Goal: Information Seeking & Learning: Learn about a topic

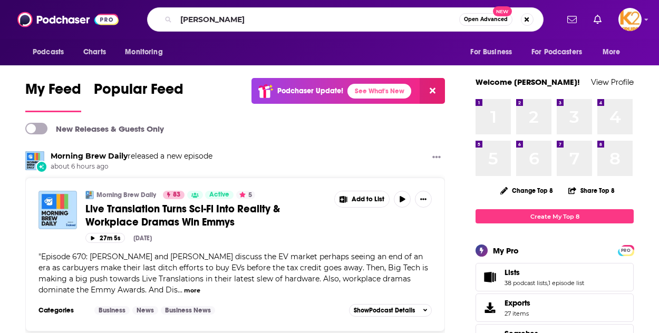
type input "[PERSON_NAME]"
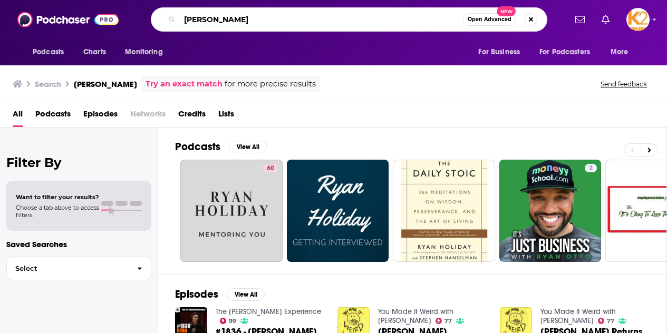
drag, startPoint x: 254, startPoint y: 24, endPoint x: 101, endPoint y: 1, distance: 154.7
click at [101, 1] on div "Podcasts Charts Monitoring [PERSON_NAME] Open Advanced New For Business For Pod…" at bounding box center [333, 19] width 667 height 39
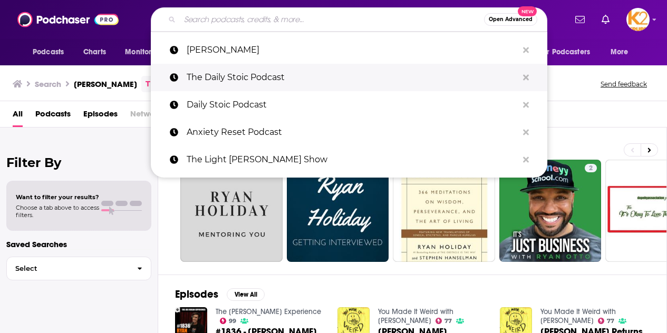
click at [241, 76] on p "The Daily Stoic Podcast" at bounding box center [352, 77] width 331 height 27
type input "The Daily Stoic Podcast"
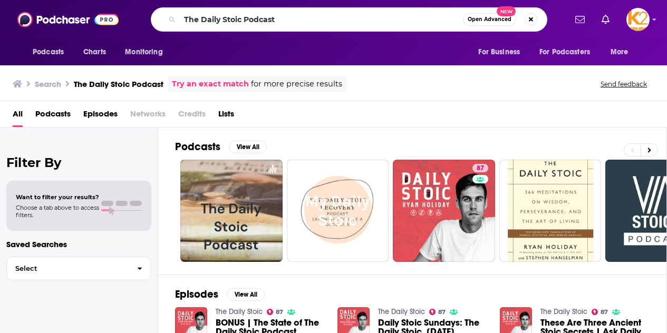
click at [3, 167] on div "Filter By Want to filter your results? Choose a tab above to access filters. Sa…" at bounding box center [79, 294] width 158 height 333
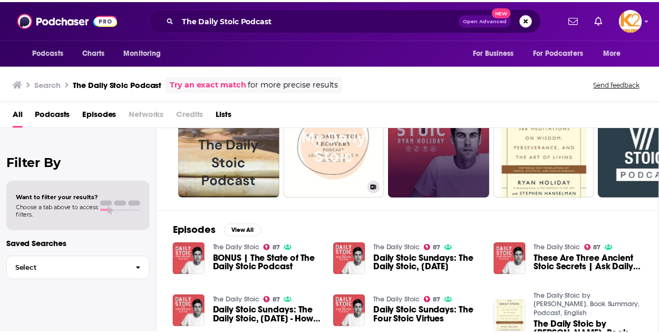
scroll to position [65, 0]
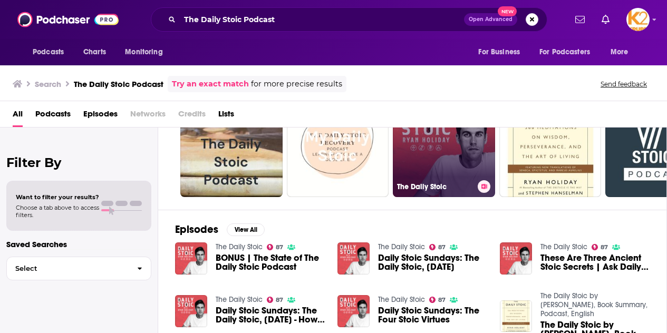
click at [453, 165] on link "87 The Daily Stoic" at bounding box center [444, 146] width 102 height 102
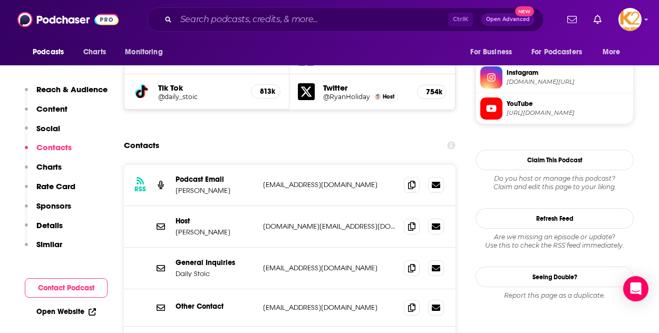
scroll to position [1006, 0]
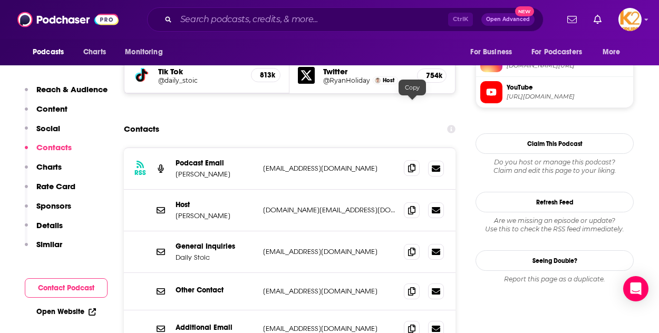
click at [410, 164] on icon at bounding box center [411, 168] width 7 height 8
click at [413, 206] on icon at bounding box center [411, 210] width 7 height 8
click at [410, 247] on icon at bounding box center [411, 251] width 7 height 8
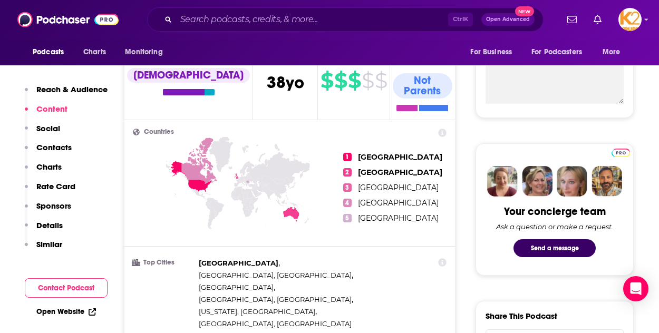
scroll to position [0, 0]
